Goal: Task Accomplishment & Management: Complete application form

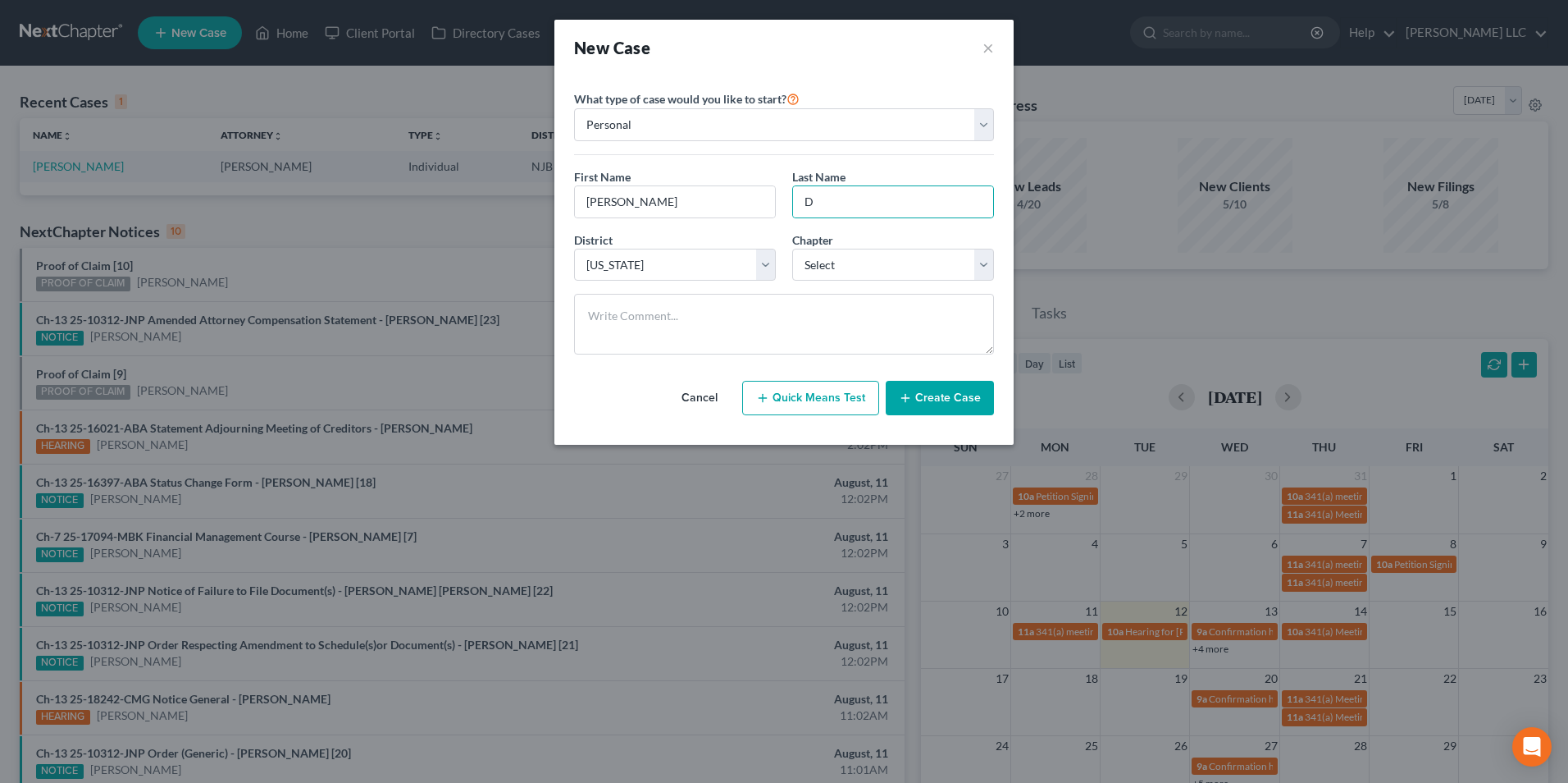
select select "51"
type input "[PERSON_NAME]"
click at [836, 264] on select "Select 7 11 12 13" at bounding box center [893, 265] width 201 height 33
select select "0"
click at [792, 249] on select "Select 7 11 12 13" at bounding box center [893, 265] width 201 height 33
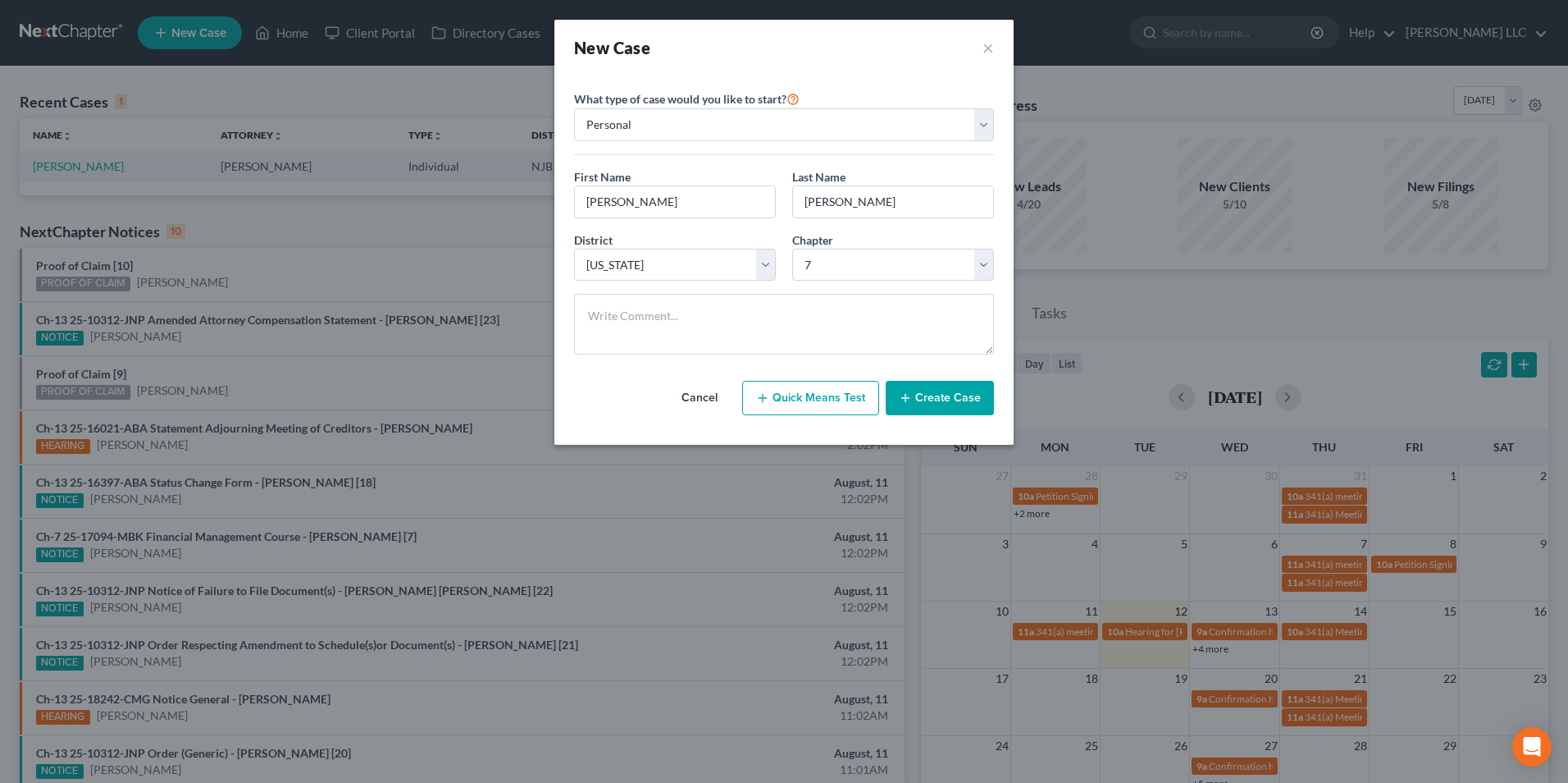
click at [942, 404] on button "Create Case" at bounding box center [940, 398] width 108 height 35
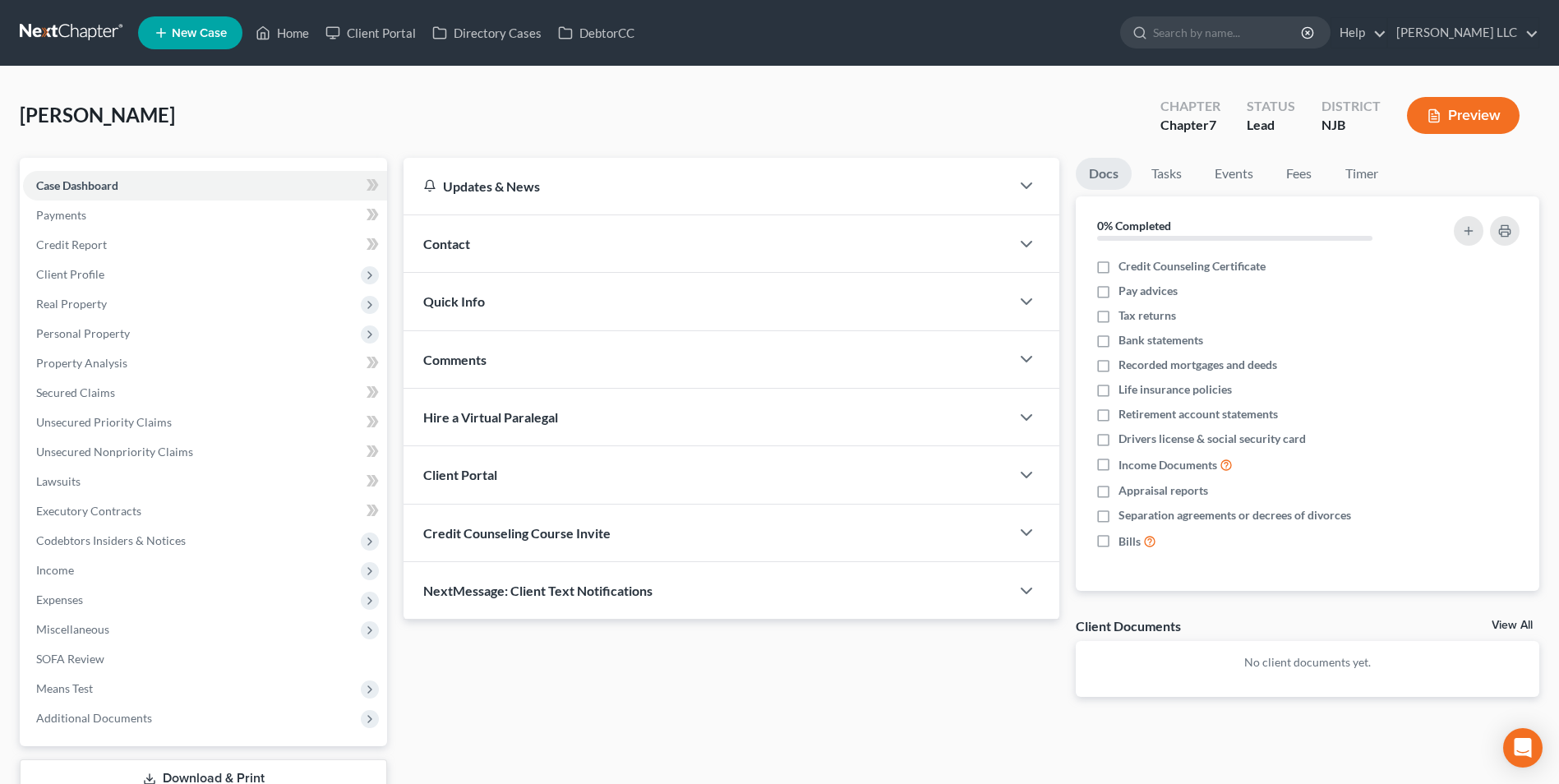
click at [662, 487] on div "Client Portal" at bounding box center [707, 475] width 607 height 57
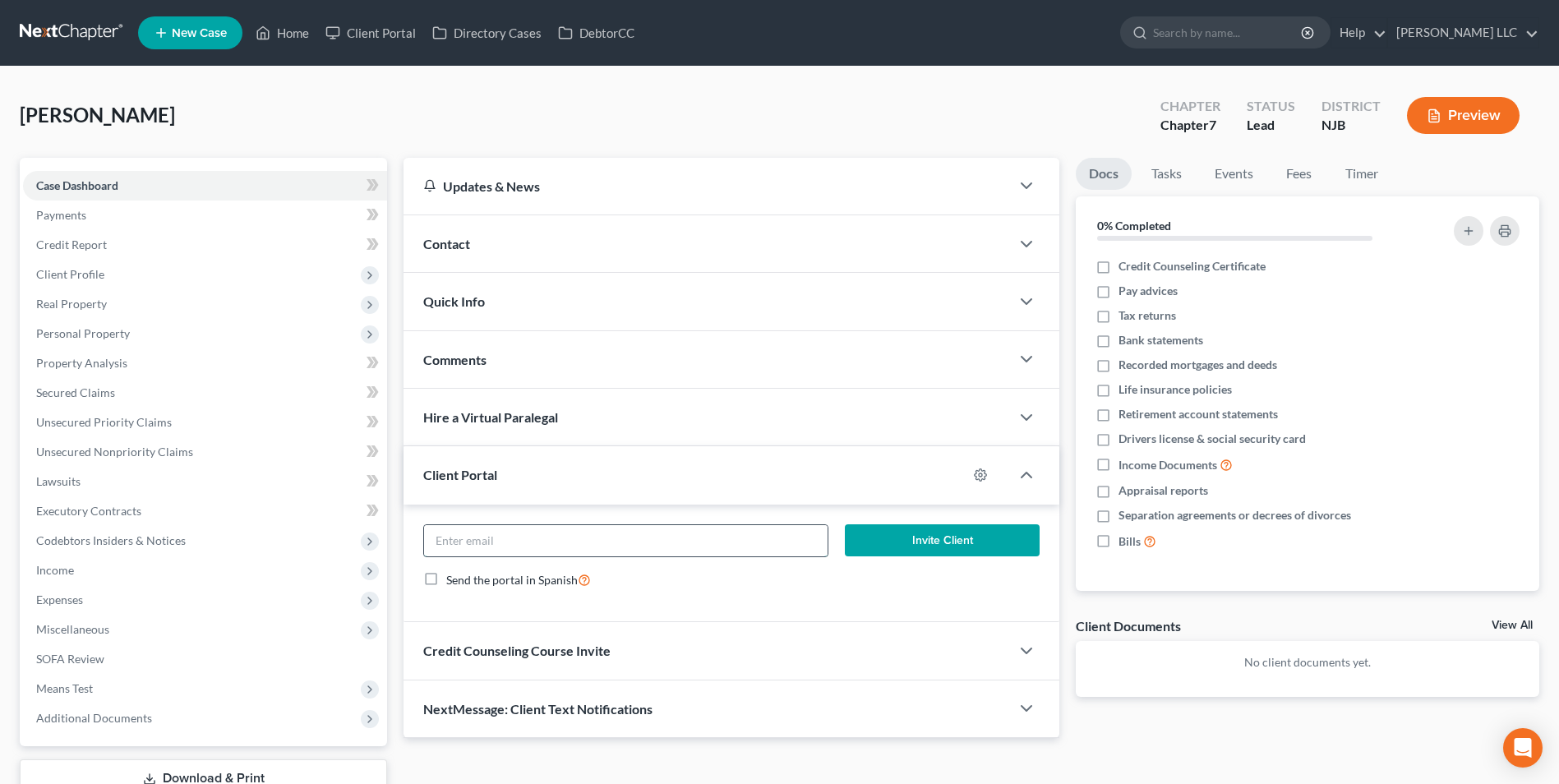
click at [565, 539] on input "email" at bounding box center [626, 540] width 404 height 31
paste input "[PERSON_NAME] <[EMAIL_ADDRESS][DOMAIN_NAME]>"
type input "[EMAIL_ADDRESS][DOMAIN_NAME]"
click at [928, 538] on button "Invite Client" at bounding box center [942, 540] width 195 height 33
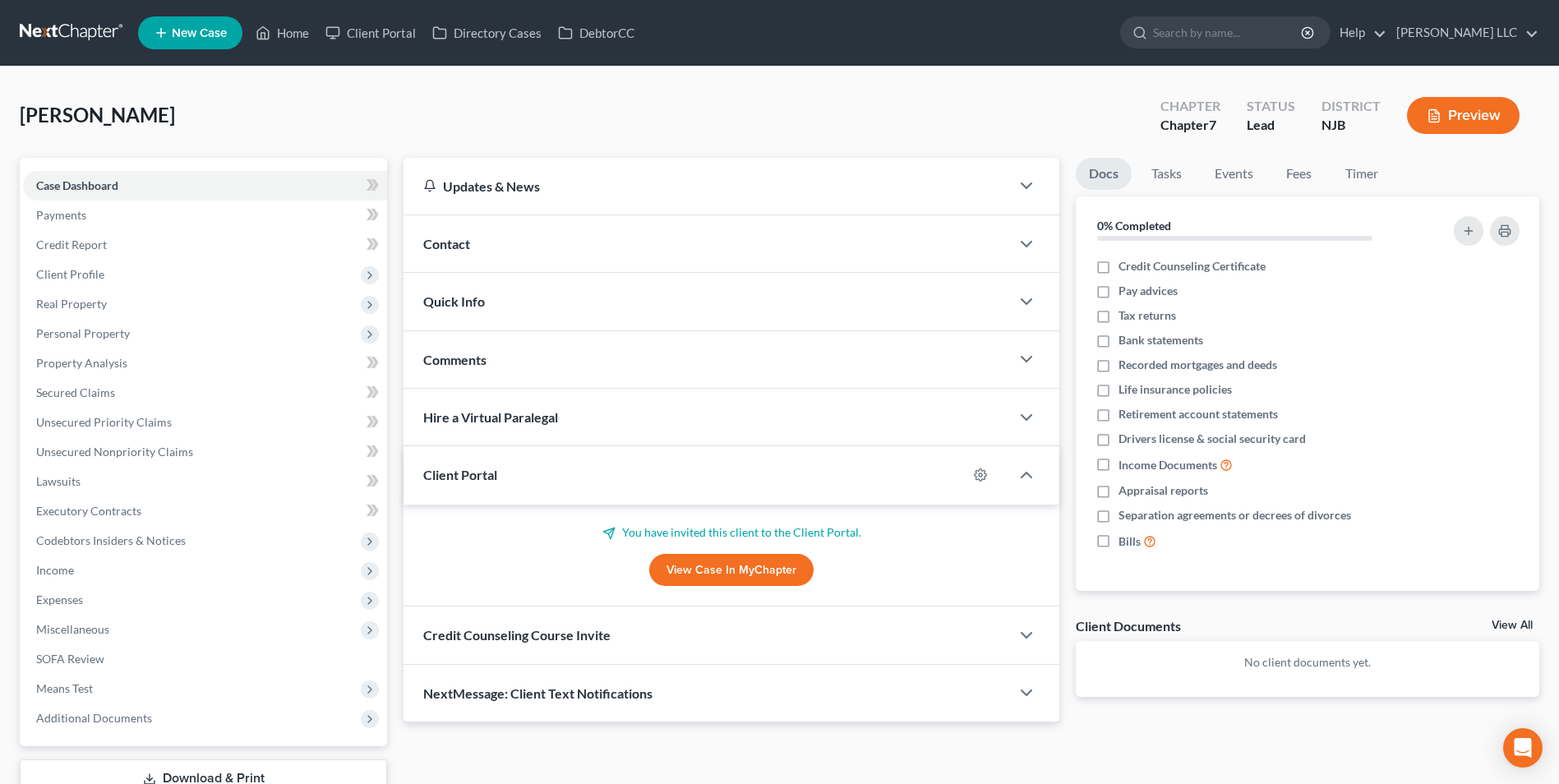
drag, startPoint x: 849, startPoint y: 767, endPoint x: 774, endPoint y: 701, distance: 99.9
click at [849, 767] on div "Updates & News × [US_STATE][GEOGRAPHIC_DATA] Notes Take a look at NextChapter's…" at bounding box center [971, 499] width 1153 height 683
click at [158, 33] on line at bounding box center [161, 33] width 9 height 0
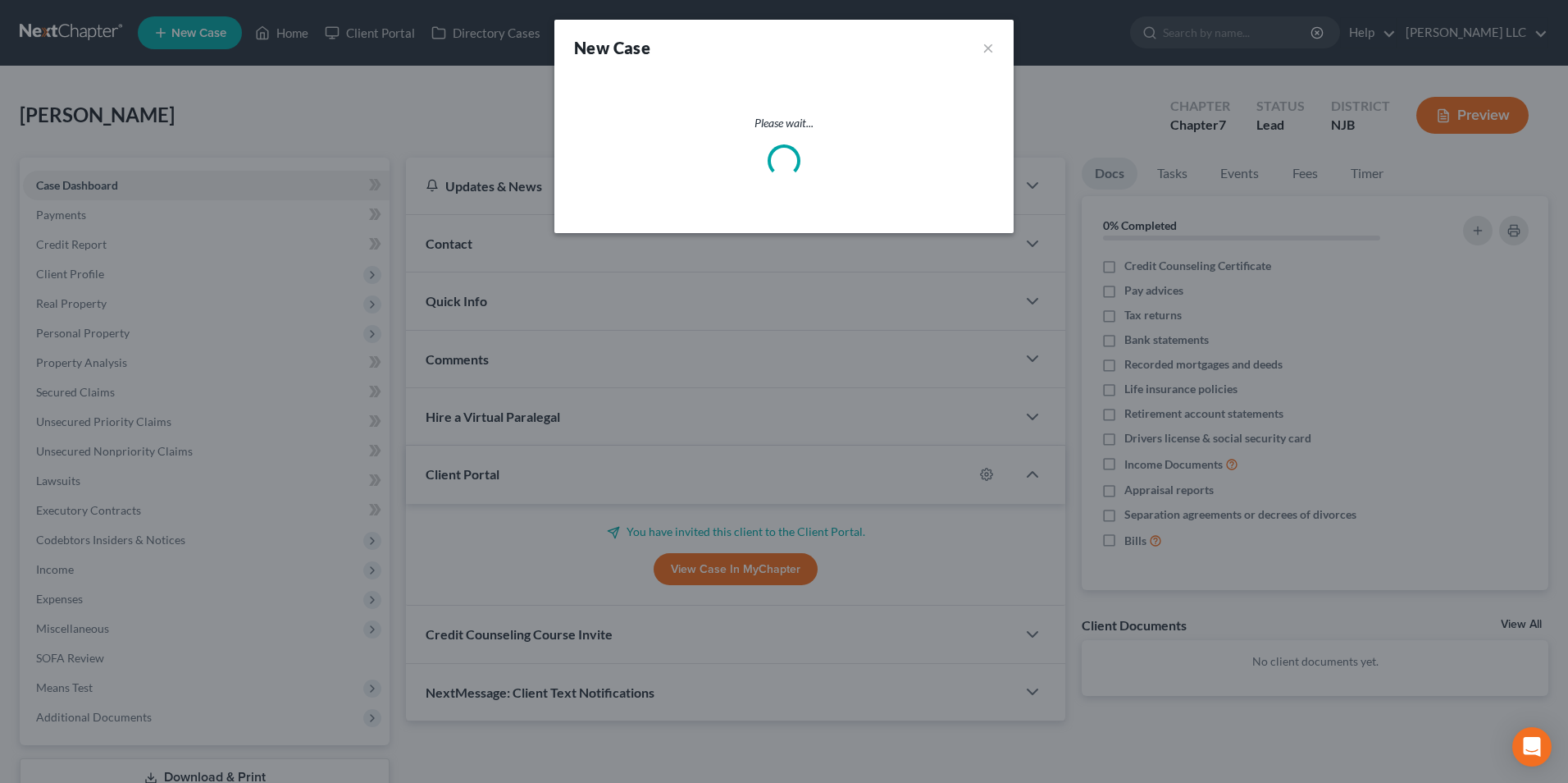
select select "51"
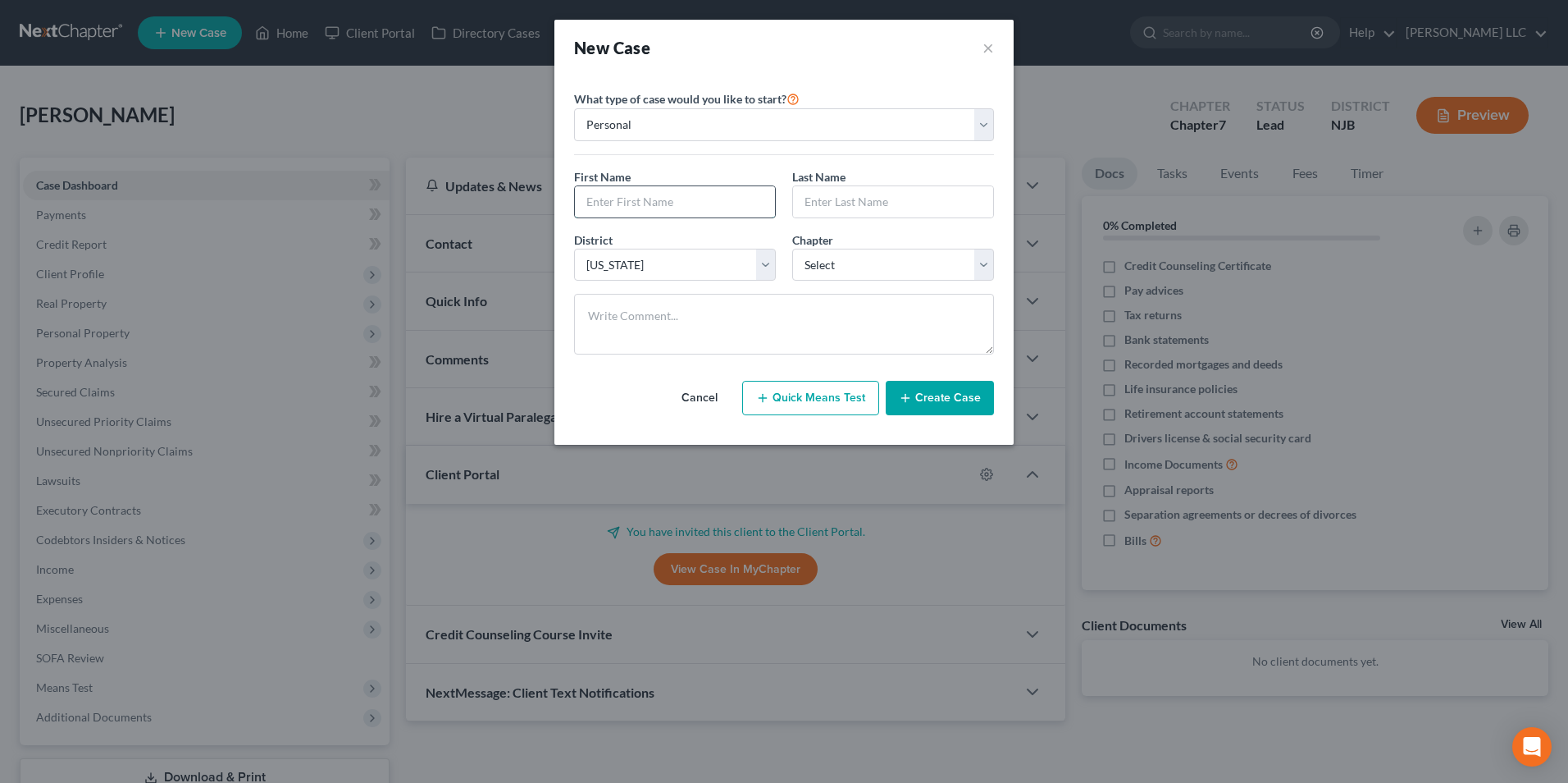
drag, startPoint x: 593, startPoint y: 210, endPoint x: 593, endPoint y: 196, distance: 14.0
click at [593, 210] on input "text" at bounding box center [674, 202] width 200 height 31
type input "[PERSON_NAME]"
click at [846, 269] on select "Select 7 11 12 13" at bounding box center [893, 265] width 201 height 33
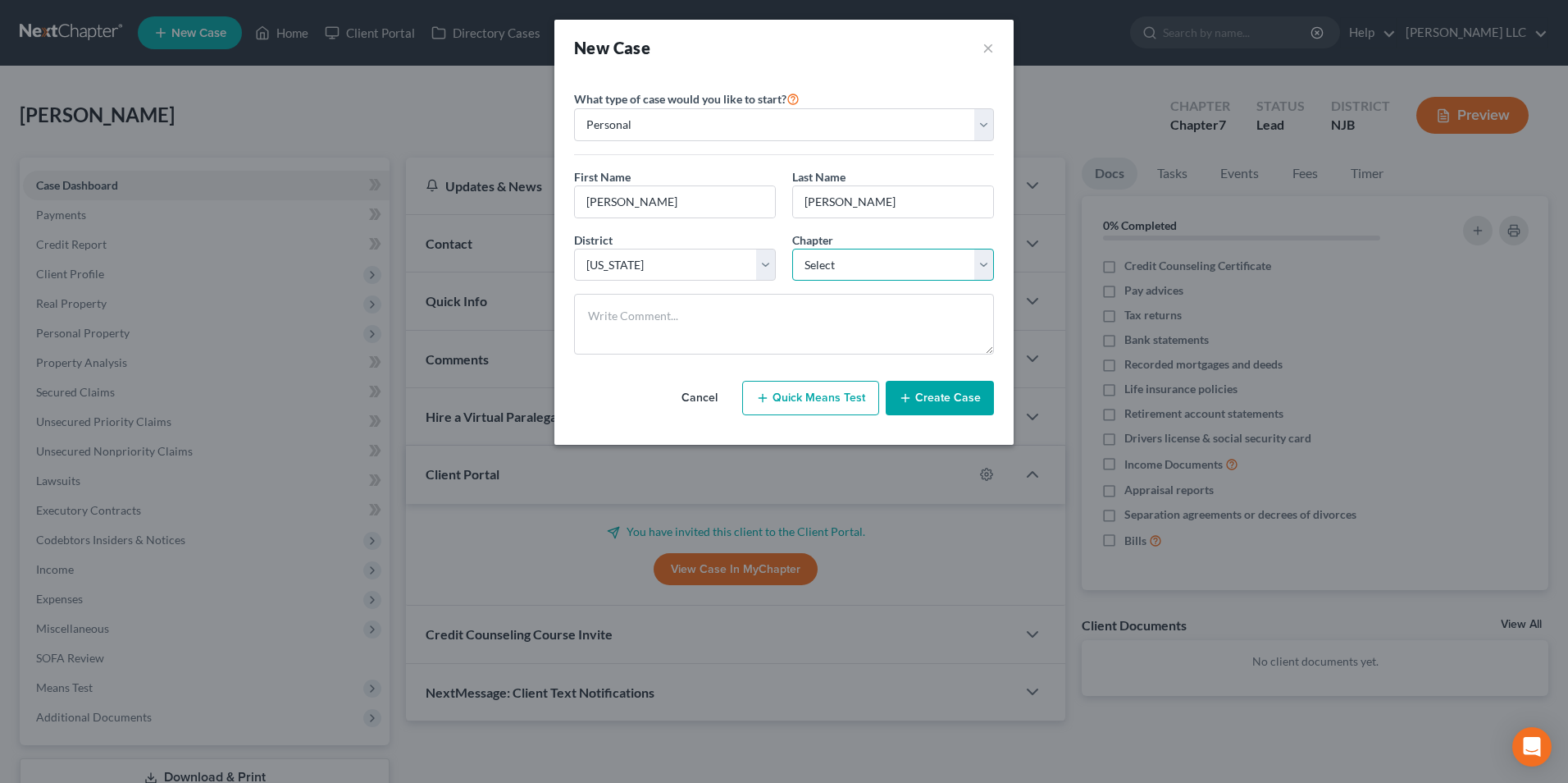
select select "3"
click at [792, 249] on select "Select 7 11 12 13" at bounding box center [893, 265] width 201 height 33
click at [947, 401] on button "Create Case" at bounding box center [940, 398] width 108 height 35
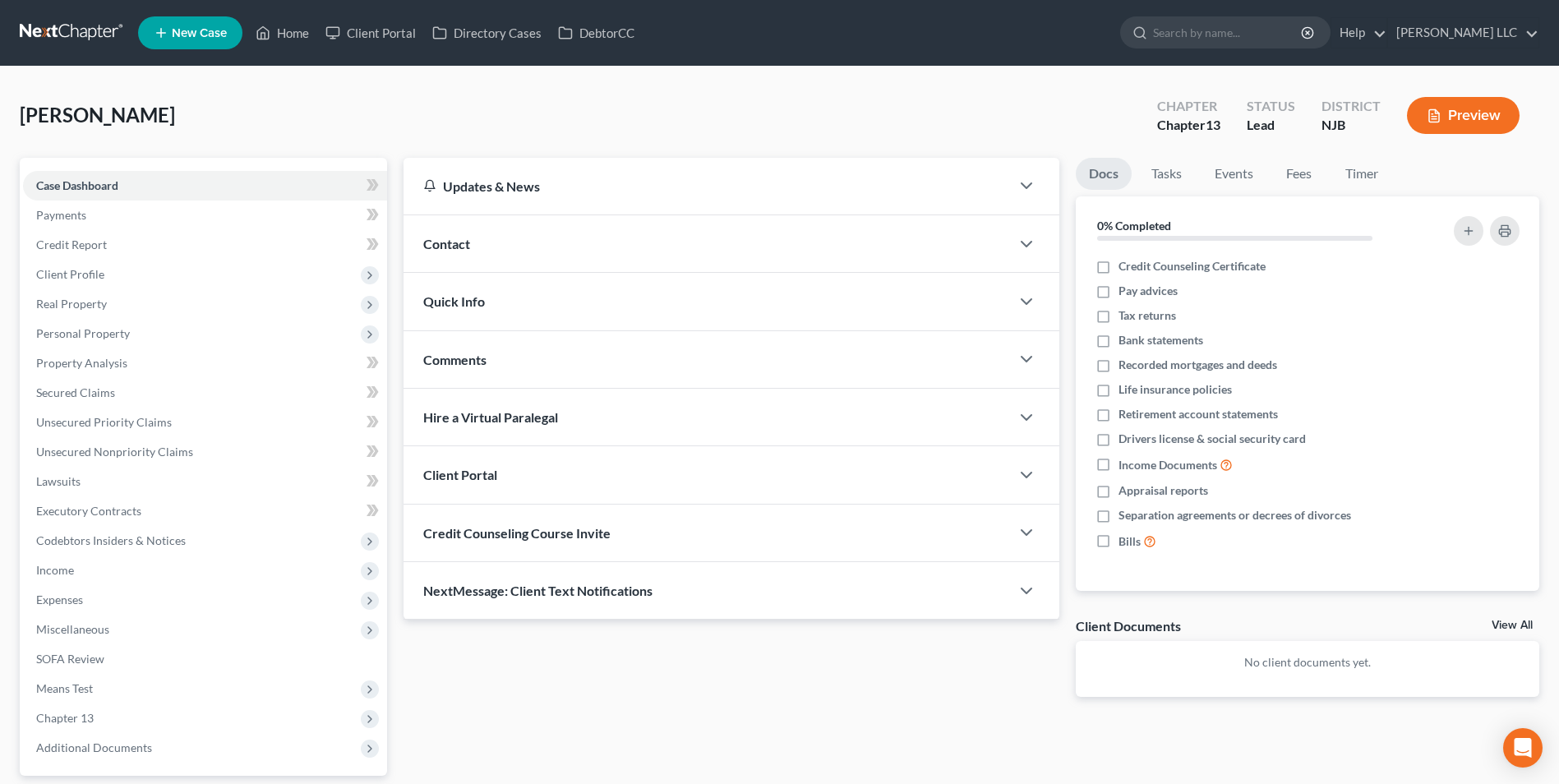
click at [623, 478] on div "Client Portal" at bounding box center [707, 475] width 607 height 57
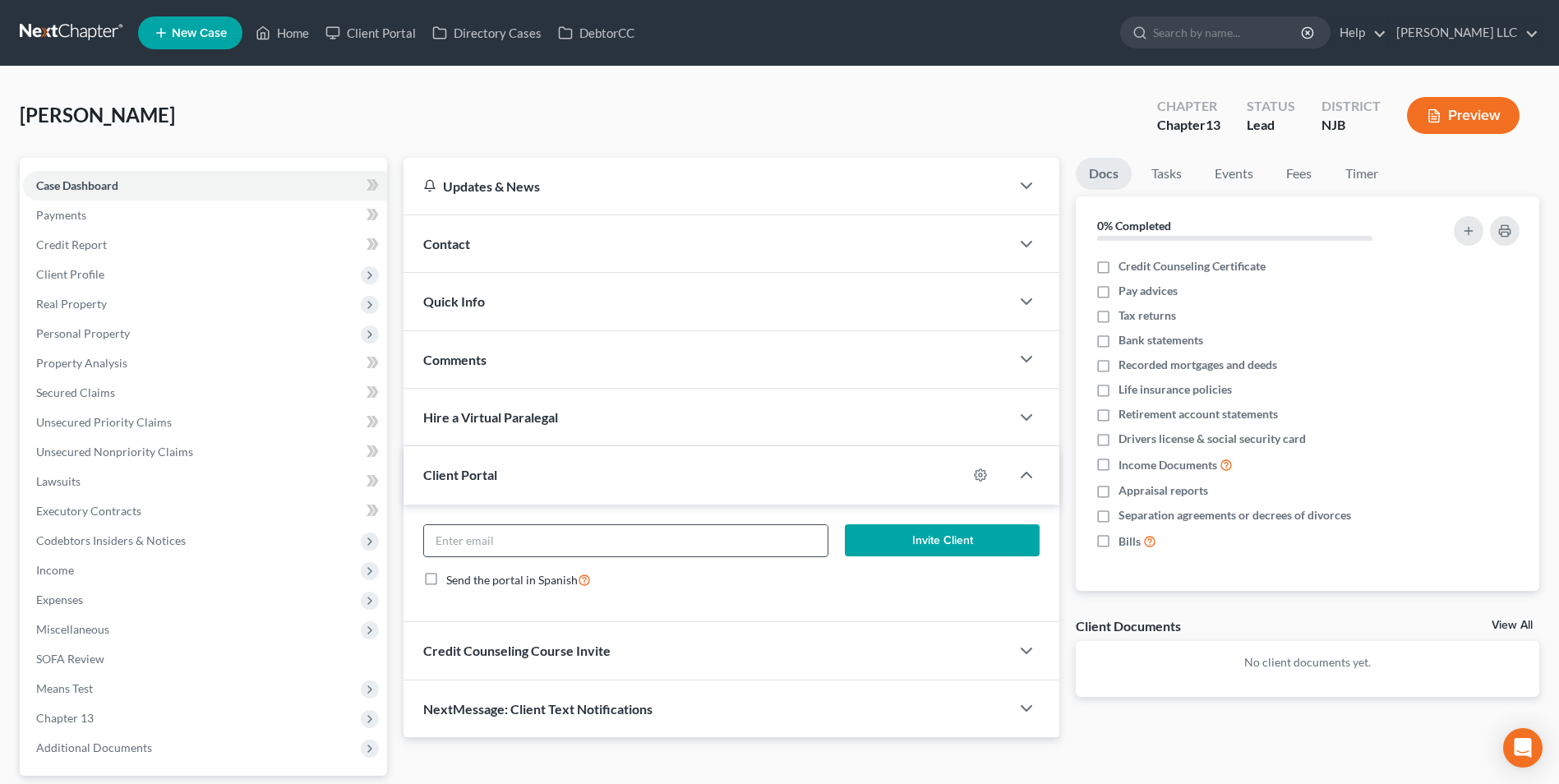
click at [586, 533] on input "email" at bounding box center [626, 540] width 404 height 31
paste input "[EMAIL_ADDRESS][DOMAIN_NAME]"
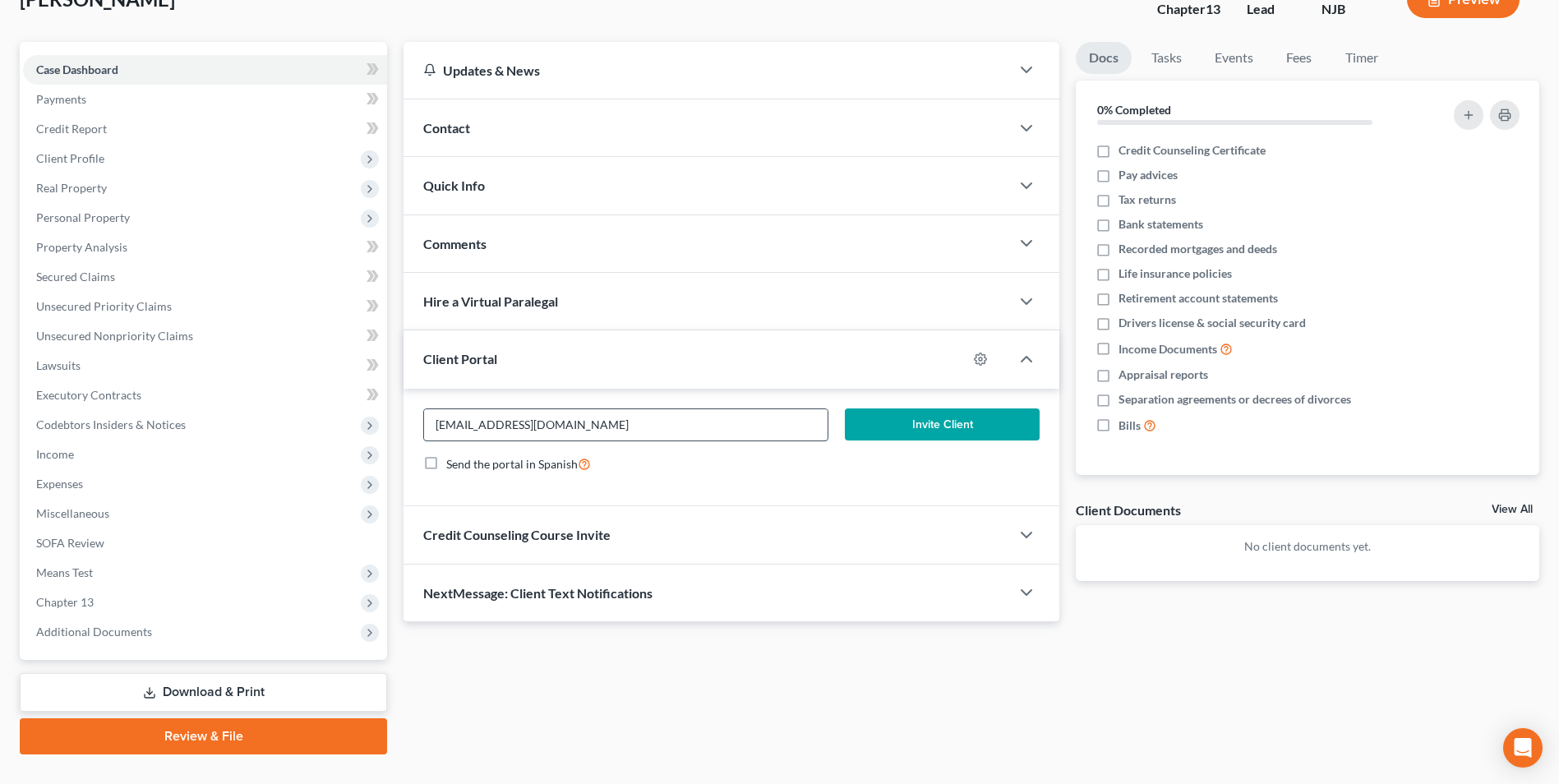
scroll to position [148, 0]
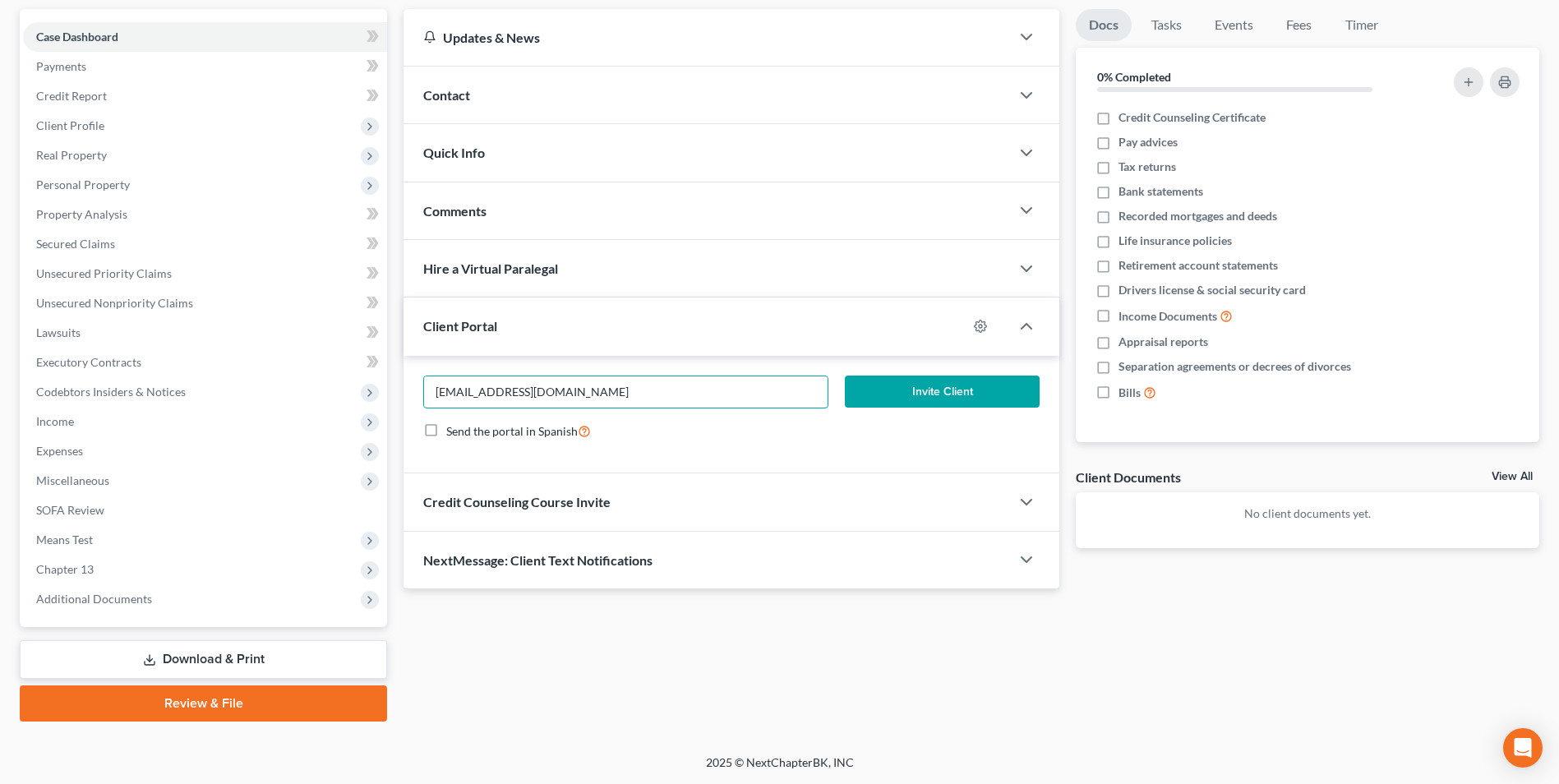
type input "[EMAIL_ADDRESS][DOMAIN_NAME]"
click at [888, 391] on button "Invite Client" at bounding box center [942, 391] width 195 height 33
